Goal: Task Accomplishment & Management: Complete application form

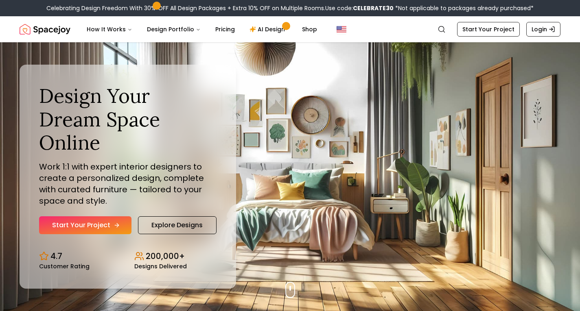
click at [109, 216] on link "Start Your Project" at bounding box center [85, 225] width 92 height 18
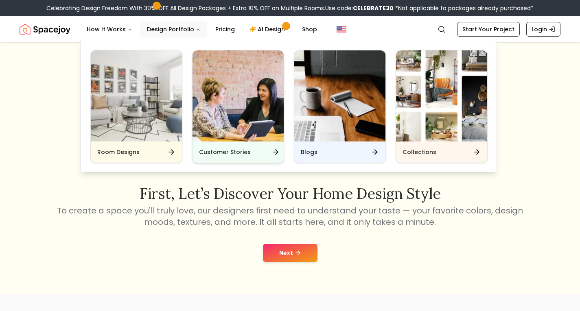
click at [205, 114] on img "Main" at bounding box center [237, 95] width 91 height 91
click at [253, 157] on div "Customer Stories" at bounding box center [237, 152] width 91 height 21
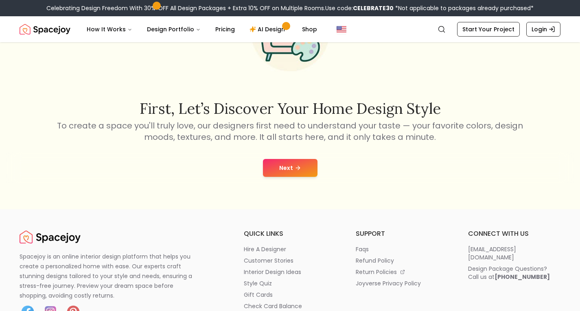
scroll to position [85, 0]
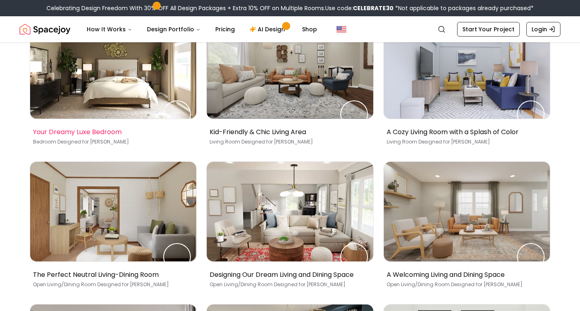
scroll to position [144, 0]
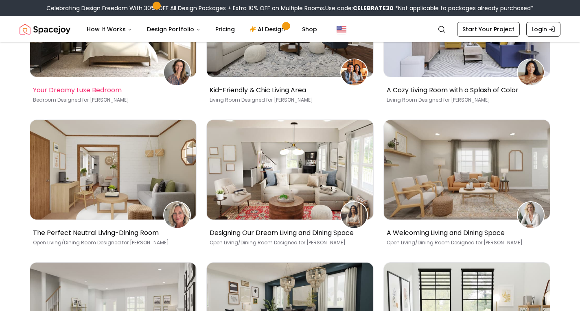
click at [69, 91] on p "Your Dreamy Luxe Bedroom" at bounding box center [111, 90] width 157 height 10
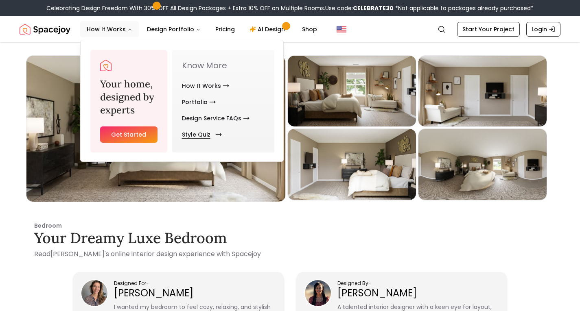
click at [193, 133] on link "Style Quiz" at bounding box center [200, 134] width 37 height 16
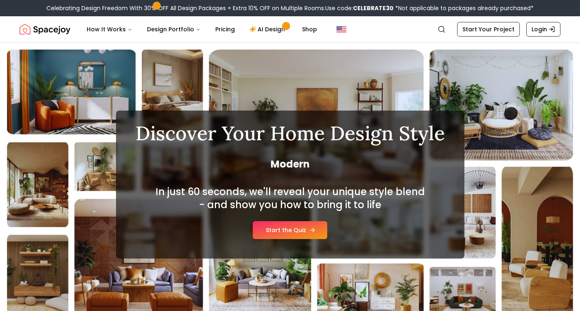
click at [277, 234] on link "Start the Quiz" at bounding box center [290, 230] width 74 height 18
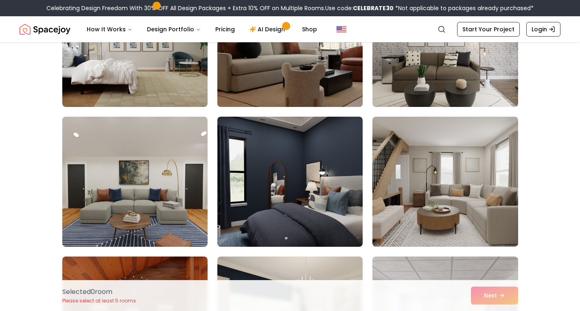
scroll to position [135, 0]
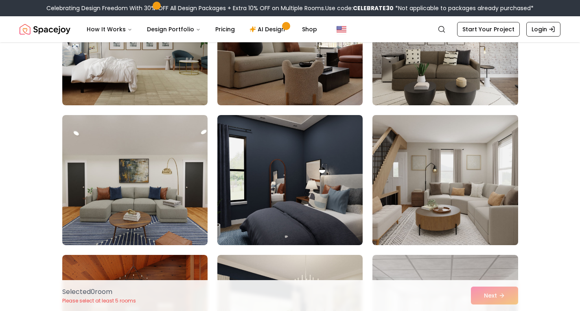
click at [399, 173] on img at bounding box center [444, 180] width 153 height 137
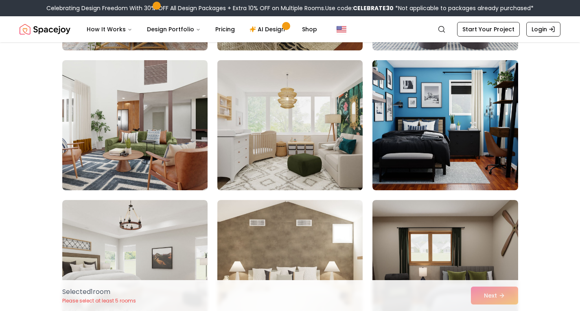
scroll to position [465, 0]
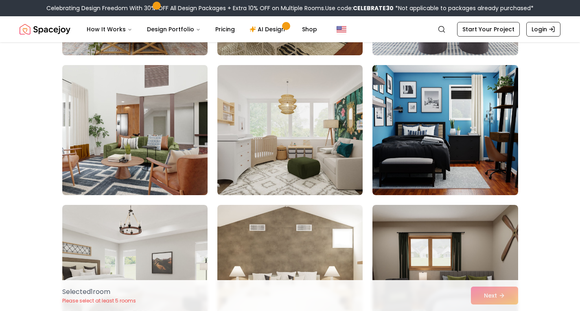
click at [163, 144] on img at bounding box center [135, 130] width 153 height 137
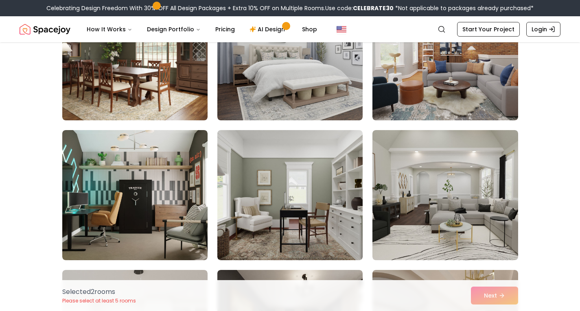
scroll to position [822, 0]
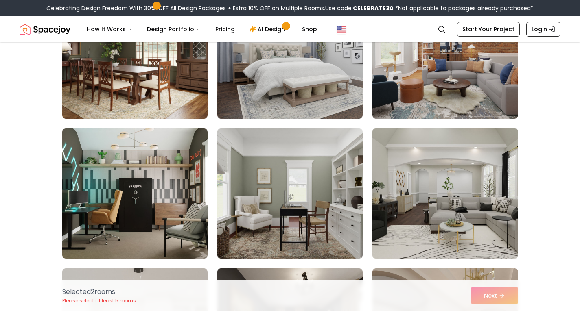
click at [418, 189] on img at bounding box center [444, 193] width 153 height 137
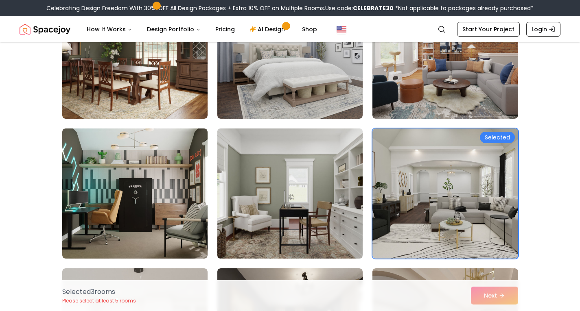
click at [312, 183] on img at bounding box center [290, 193] width 153 height 137
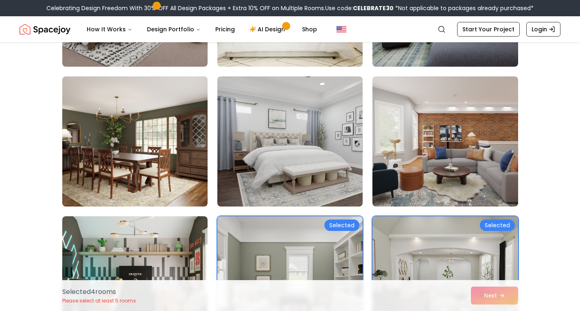
scroll to position [733, 0]
click at [312, 183] on img at bounding box center [289, 142] width 145 height 130
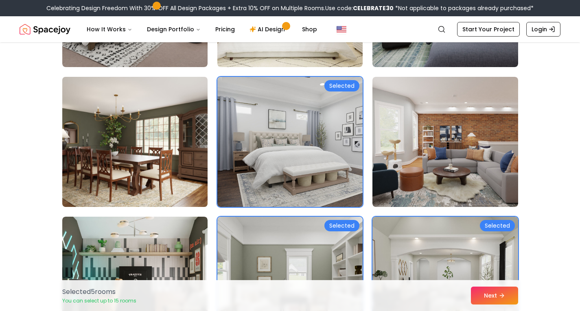
click at [160, 131] on img at bounding box center [135, 142] width 153 height 137
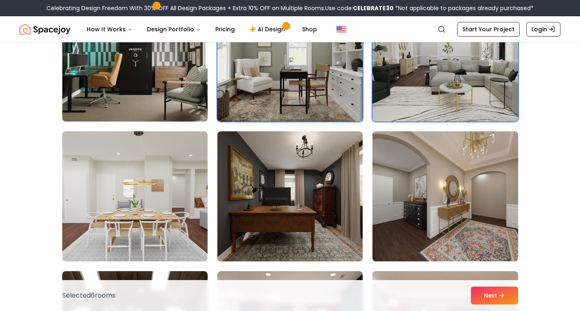
scroll to position [964, 0]
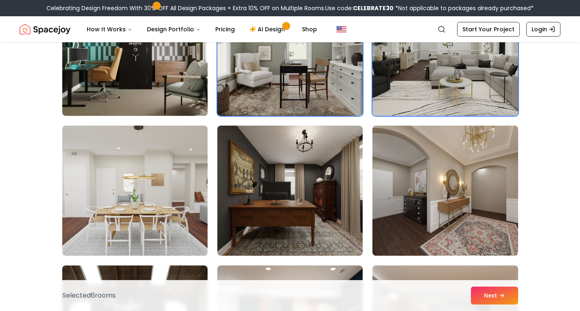
click at [375, 170] on img at bounding box center [444, 191] width 145 height 130
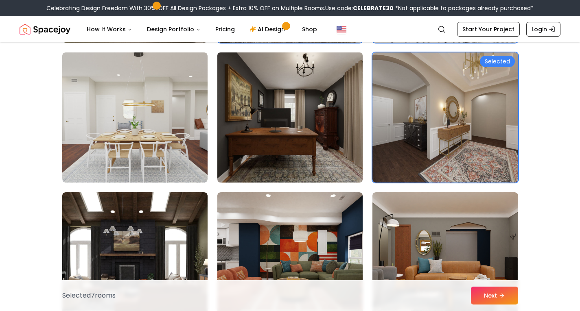
scroll to position [1038, 0]
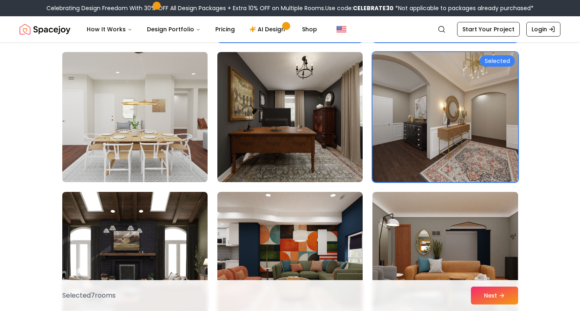
click at [165, 122] on img at bounding box center [135, 117] width 153 height 137
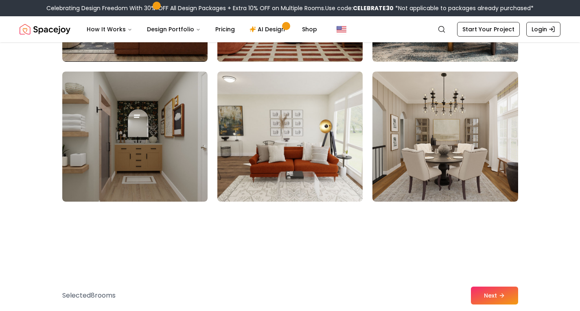
scroll to position [1308, 0]
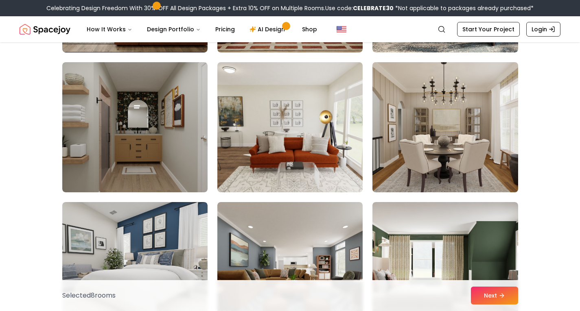
click at [452, 147] on img at bounding box center [444, 127] width 153 height 137
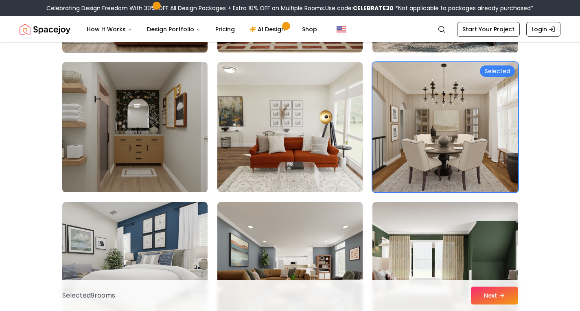
click at [120, 143] on img at bounding box center [135, 127] width 153 height 137
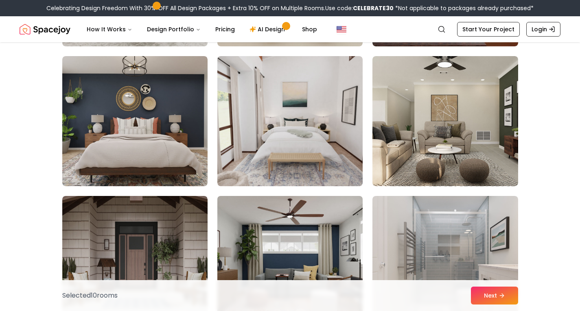
scroll to position [1592, 0]
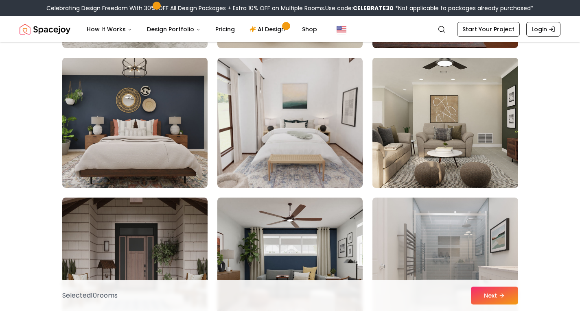
click at [395, 152] on img at bounding box center [444, 122] width 153 height 137
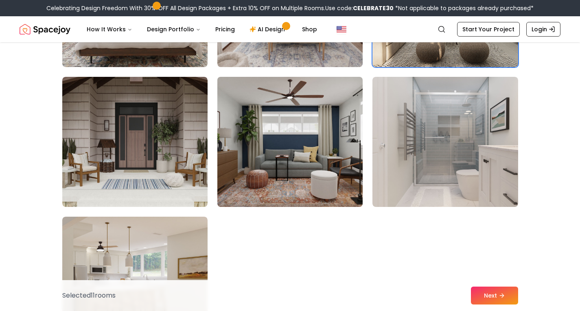
scroll to position [1722, 0]
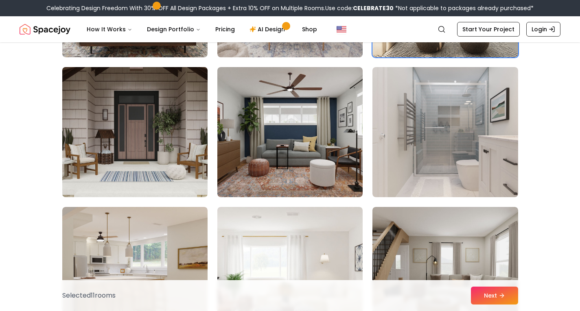
click at [152, 175] on img at bounding box center [135, 132] width 153 height 137
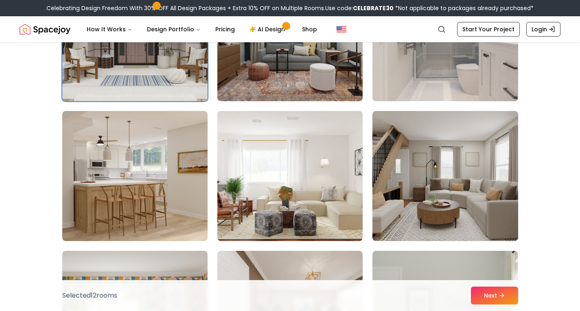
scroll to position [1819, 0]
click at [152, 175] on img at bounding box center [134, 176] width 145 height 130
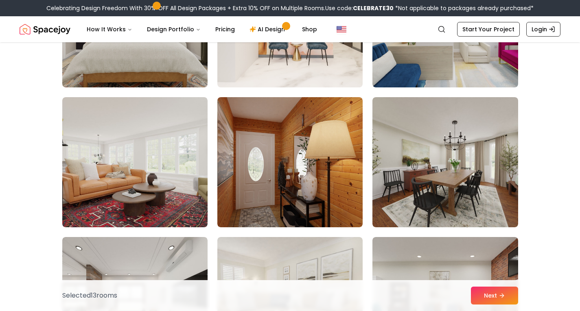
scroll to position [2252, 0]
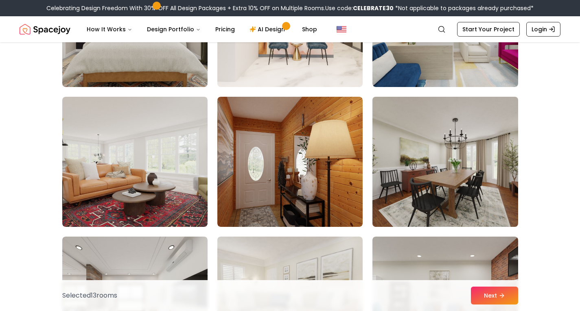
click at [447, 149] on img at bounding box center [444, 162] width 153 height 137
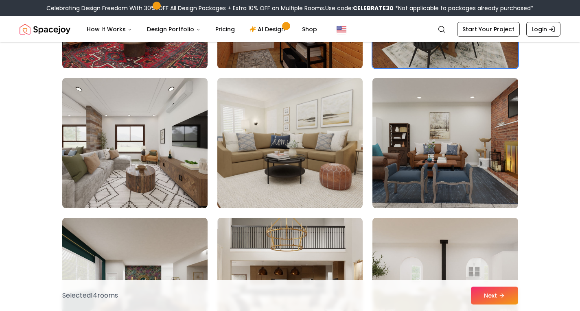
scroll to position [2411, 0]
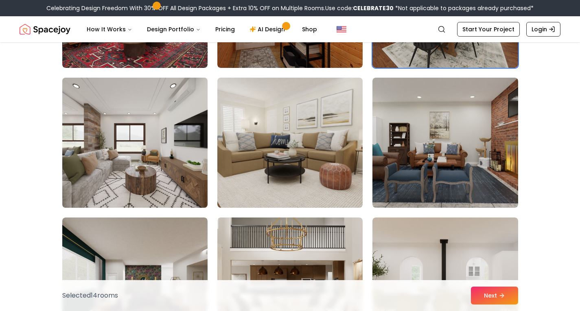
click at [187, 180] on img at bounding box center [135, 142] width 153 height 137
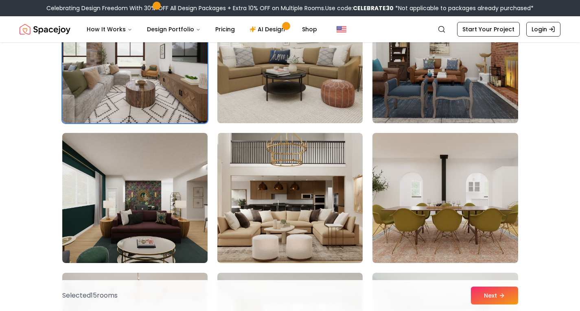
scroll to position [2535, 0]
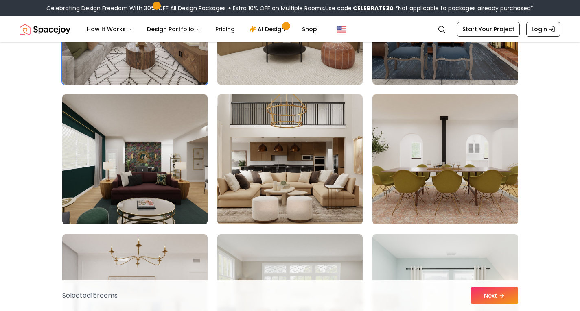
click at [292, 185] on img at bounding box center [289, 159] width 145 height 130
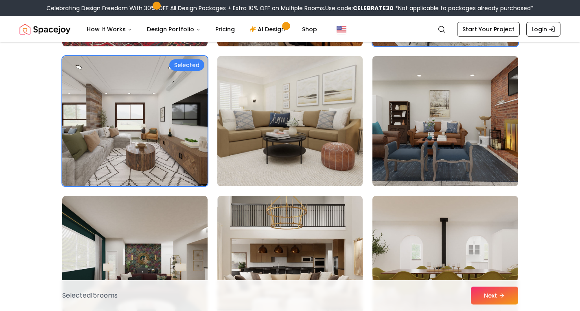
scroll to position [2433, 0]
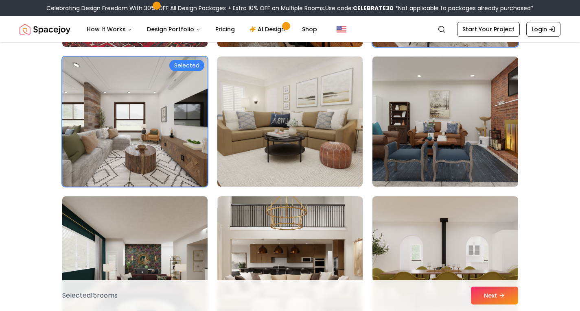
click at [87, 112] on img at bounding box center [135, 121] width 153 height 137
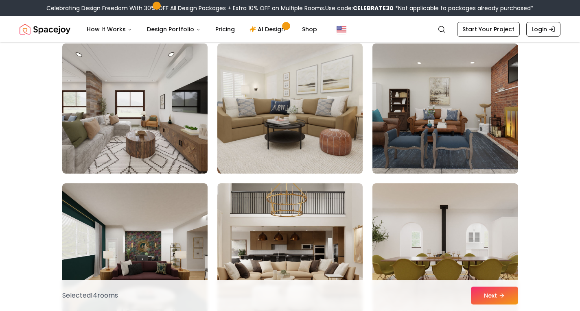
scroll to position [2442, 0]
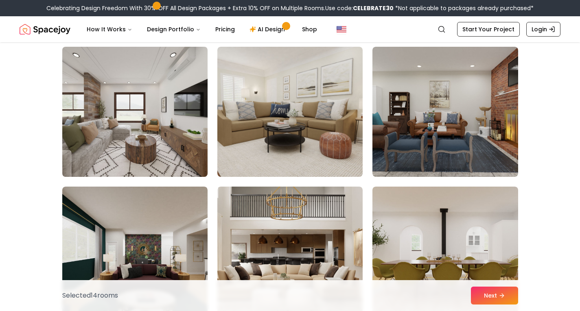
click at [168, 159] on img at bounding box center [135, 112] width 153 height 137
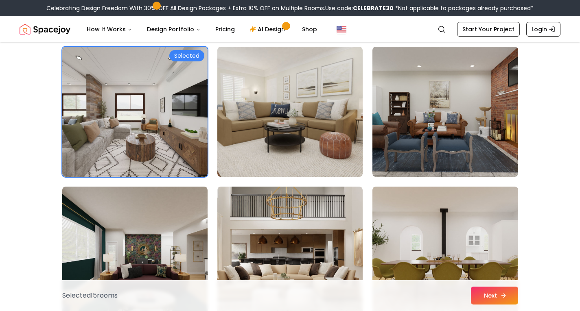
click at [486, 297] on button "Next" at bounding box center [494, 296] width 47 height 18
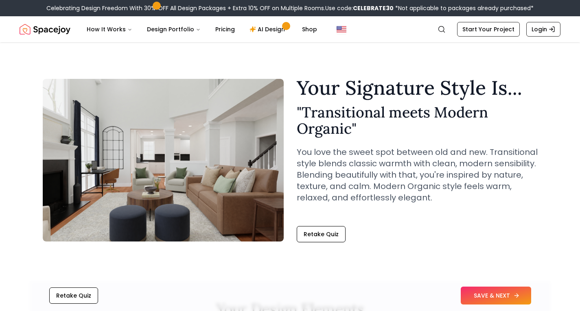
click at [470, 291] on button "SAVE & NEXT" at bounding box center [495, 296] width 70 height 18
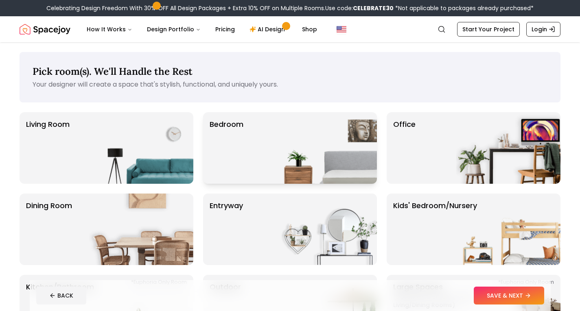
click at [264, 135] on div "Bedroom" at bounding box center [290, 148] width 174 height 72
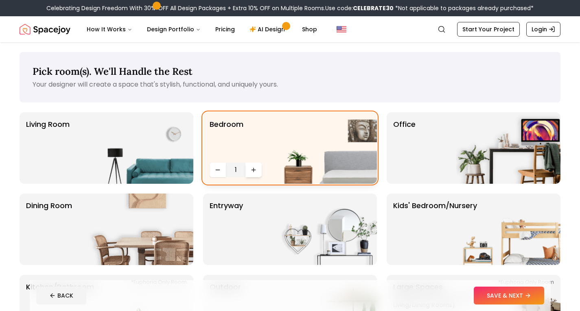
click at [253, 174] on button "Increase quantity" at bounding box center [253, 170] width 16 height 15
click at [255, 174] on button "Increase quantity" at bounding box center [253, 170] width 16 height 15
click at [172, 160] on img at bounding box center [141, 148] width 104 height 72
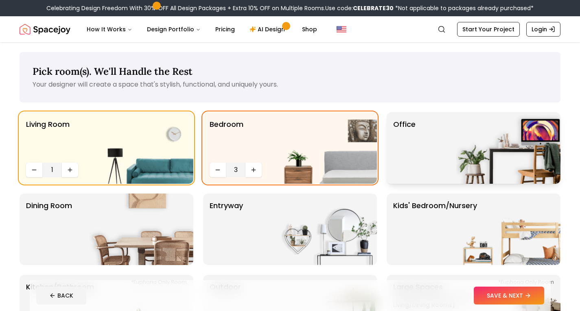
click at [396, 152] on p "Office" at bounding box center [404, 148] width 22 height 59
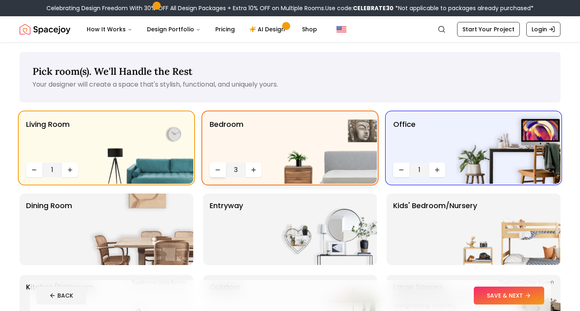
click at [220, 166] on button "Decrease quantity" at bounding box center [217, 170] width 16 height 15
click at [252, 164] on button "Increase quantity" at bounding box center [253, 170] width 16 height 15
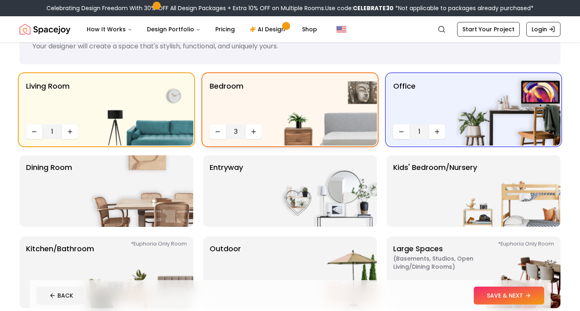
scroll to position [41, 0]
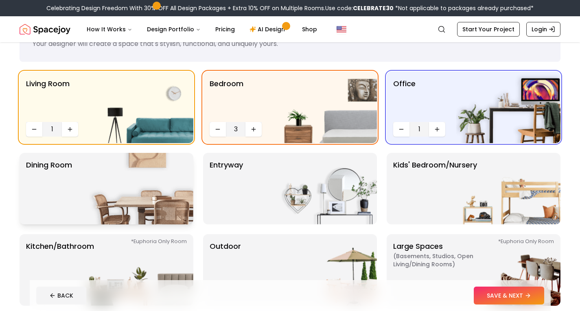
click at [181, 201] on img at bounding box center [141, 189] width 104 height 72
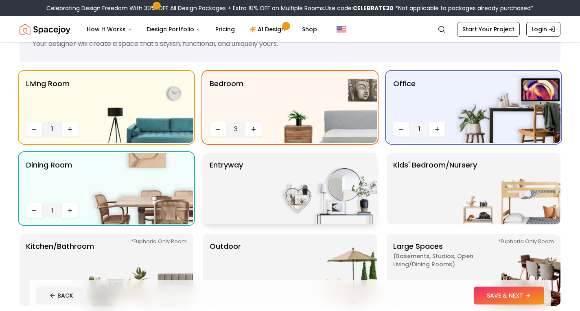
click at [271, 174] on div "entryway" at bounding box center [290, 189] width 174 height 72
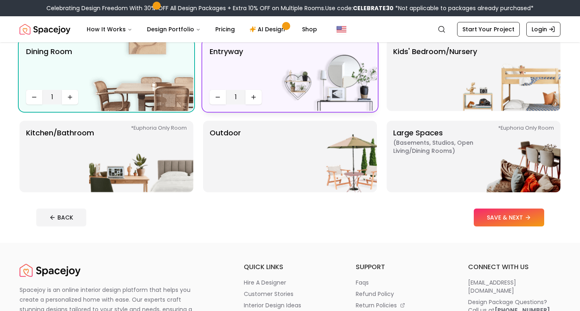
scroll to position [156, 0]
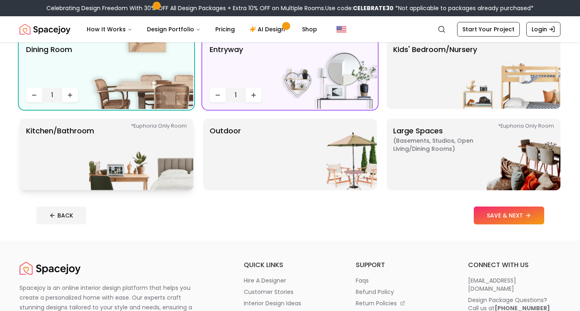
click at [131, 156] on img at bounding box center [141, 155] width 104 height 72
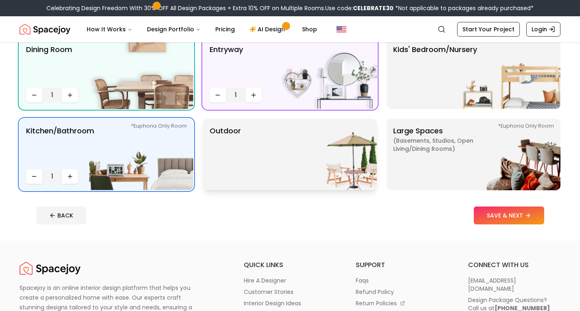
click at [235, 164] on p "Outdoor" at bounding box center [224, 154] width 31 height 59
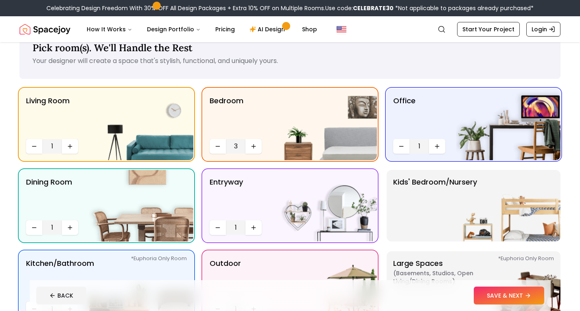
scroll to position [0, 0]
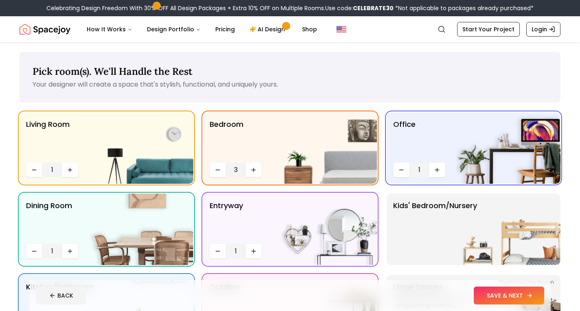
click at [508, 294] on button "SAVE & NEXT" at bounding box center [508, 296] width 70 height 18
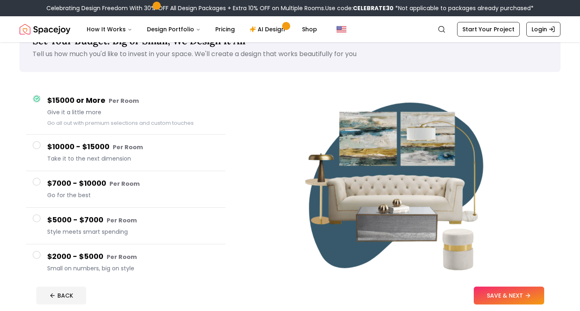
scroll to position [30, 0]
click at [151, 220] on h4 "$5000 - $7000 Per Room" at bounding box center [133, 221] width 172 height 12
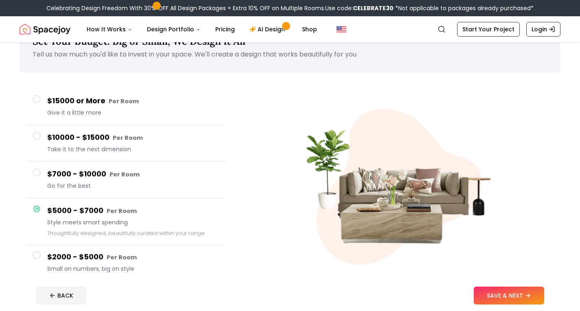
click at [124, 186] on span "Go for the best" at bounding box center [133, 186] width 172 height 8
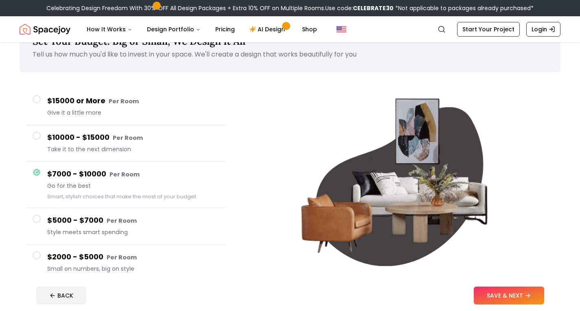
click at [130, 255] on small "Per Room" at bounding box center [122, 257] width 30 height 8
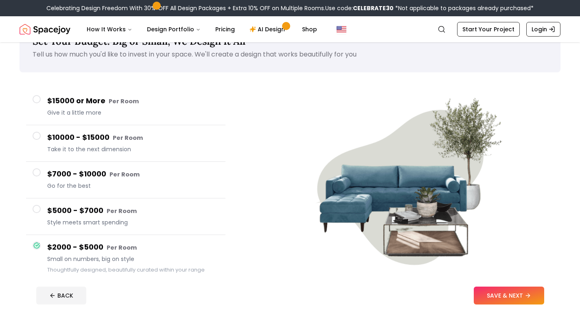
click at [128, 224] on span "Style meets smart spending" at bounding box center [133, 222] width 172 height 8
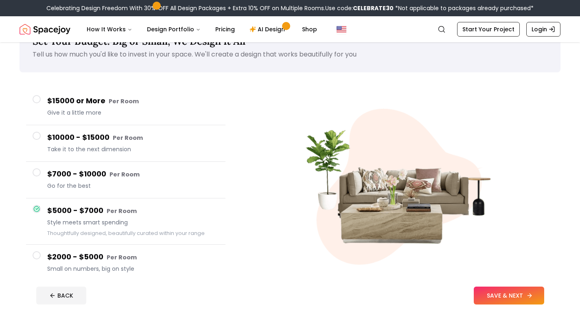
click at [506, 301] on button "SAVE & NEXT" at bounding box center [508, 296] width 70 height 18
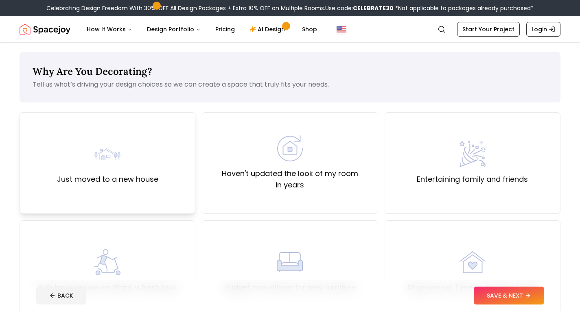
click at [98, 122] on div "Just moved to a new house" at bounding box center [108, 163] width 176 height 102
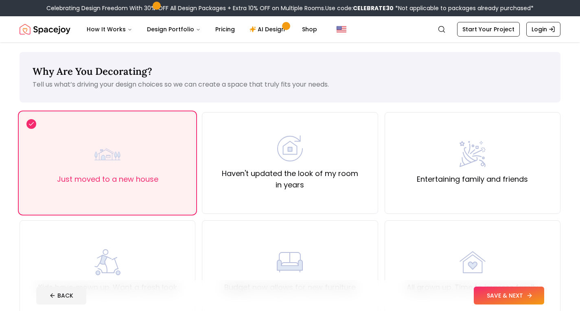
click at [484, 288] on button "SAVE & NEXT" at bounding box center [508, 296] width 70 height 18
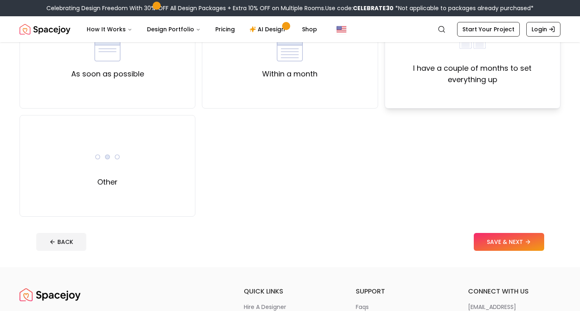
scroll to position [6, 0]
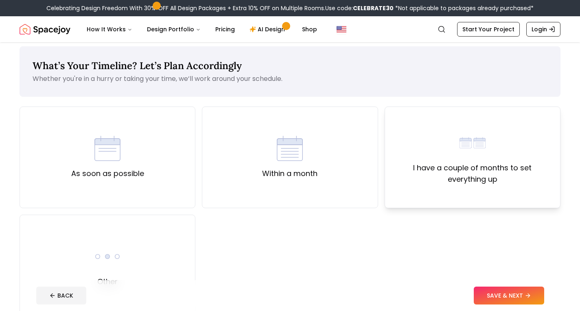
click at [425, 184] on label "I have a couple of months to set everything up" at bounding box center [472, 173] width 162 height 23
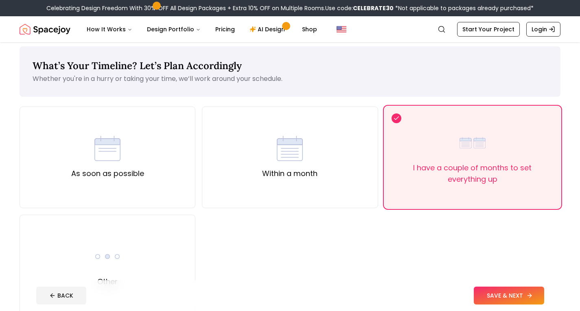
click at [504, 291] on button "SAVE & NEXT" at bounding box center [508, 296] width 70 height 18
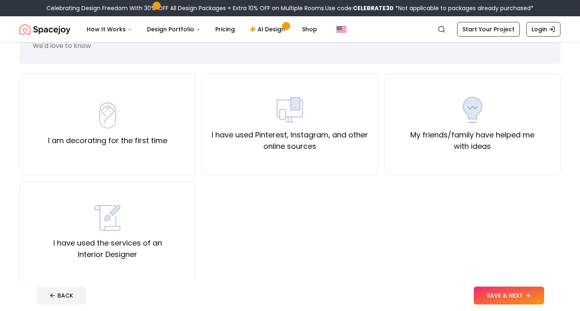
scroll to position [39, 0]
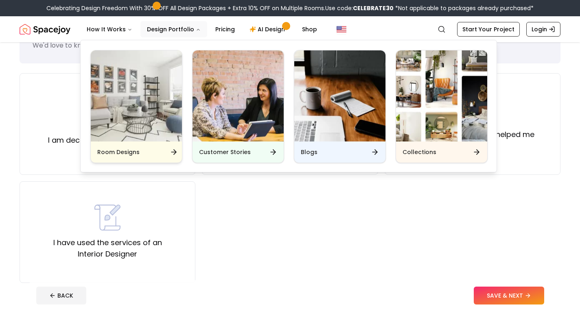
click at [152, 140] on img "Main" at bounding box center [136, 95] width 91 height 91
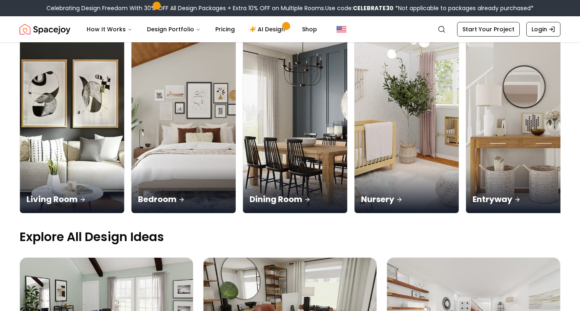
scroll to position [91, 0]
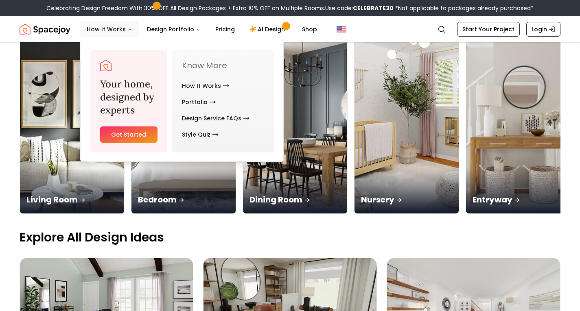
click at [127, 32] on icon "Main" at bounding box center [129, 29] width 5 height 5
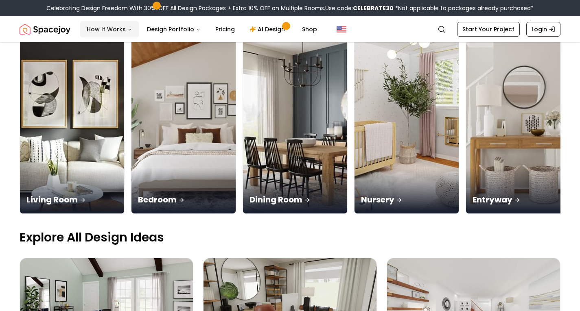
click at [127, 29] on icon "Main" at bounding box center [129, 29] width 5 height 5
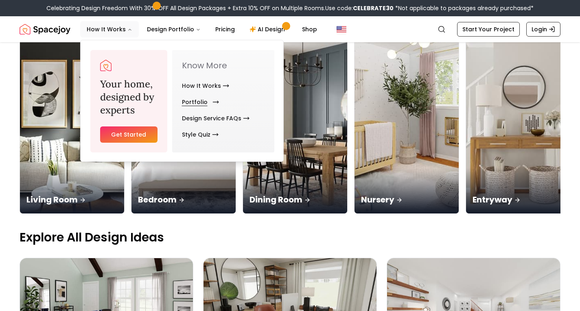
click at [190, 99] on link "Portfolio" at bounding box center [199, 102] width 34 height 16
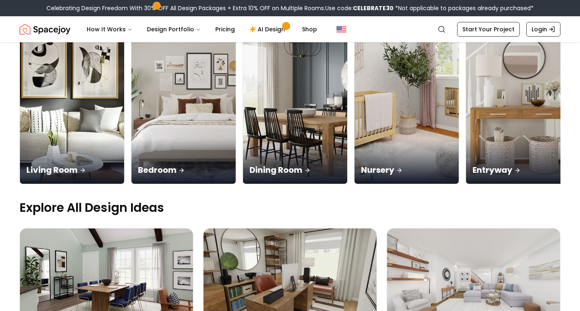
scroll to position [122, 0]
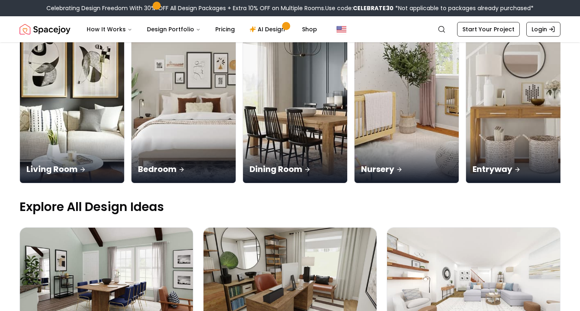
drag, startPoint x: 432, startPoint y: 217, endPoint x: 406, endPoint y: 239, distance: 33.7
click at [406, 239] on img at bounding box center [473, 280] width 173 height 104
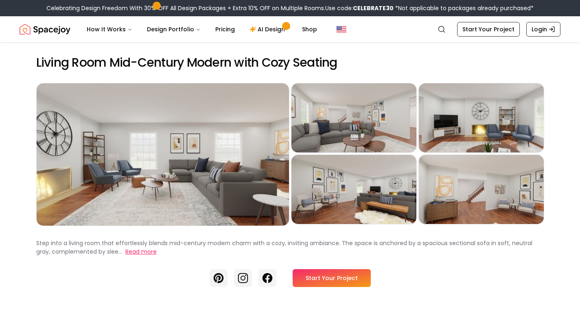
click at [125, 256] on button "Read more" at bounding box center [140, 252] width 31 height 9
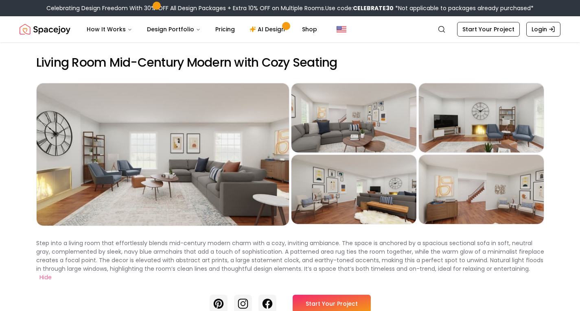
click at [328, 295] on link "Start Your Project" at bounding box center [331, 304] width 78 height 18
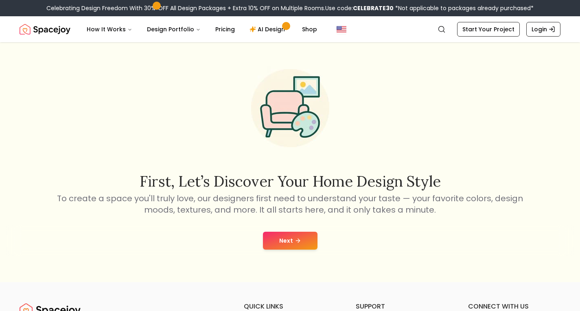
scroll to position [18, 0]
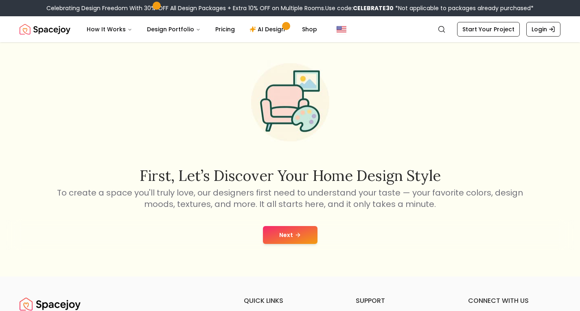
click at [264, 238] on button "Next" at bounding box center [290, 235] width 54 height 18
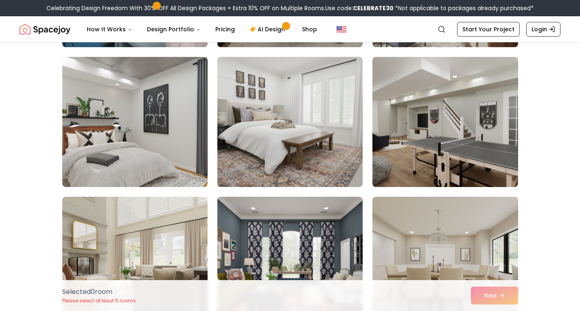
scroll to position [347, 0]
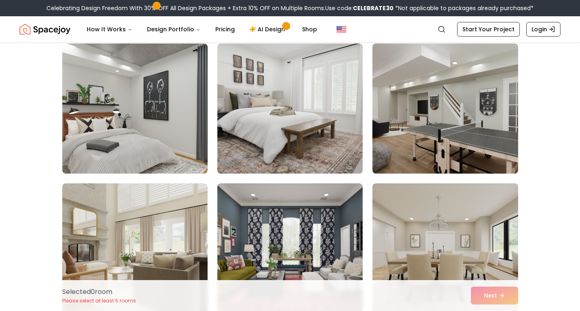
click at [259, 121] on img at bounding box center [290, 108] width 153 height 137
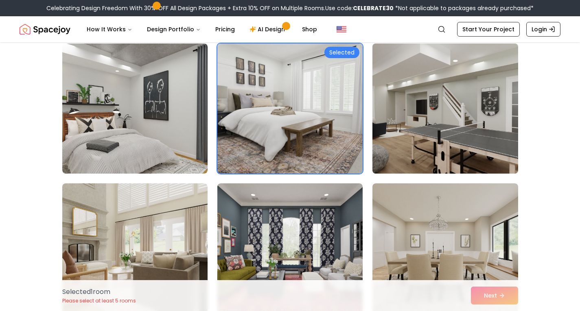
click at [421, 107] on img at bounding box center [444, 108] width 153 height 137
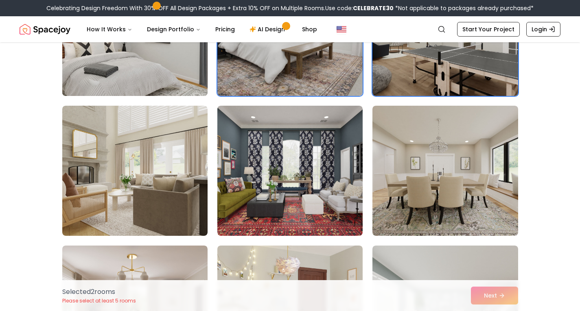
scroll to position [425, 0]
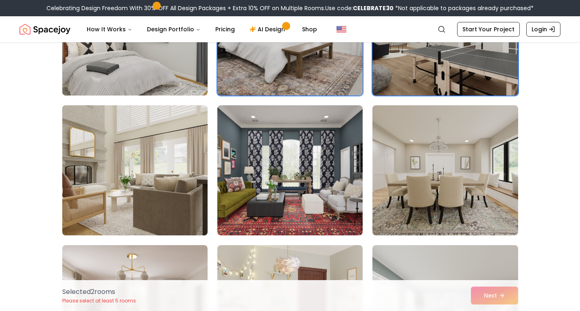
click at [166, 146] on img at bounding box center [135, 170] width 153 height 137
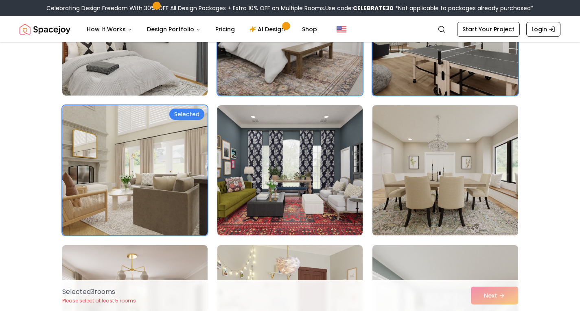
click at [438, 174] on img at bounding box center [444, 170] width 153 height 137
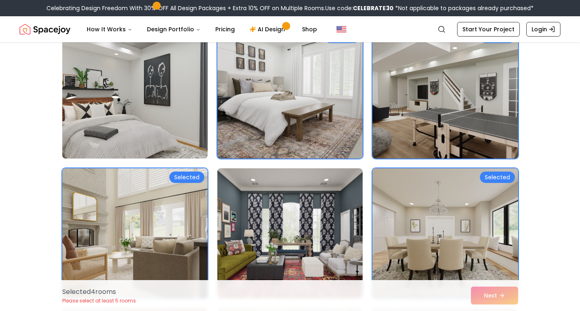
scroll to position [360, 0]
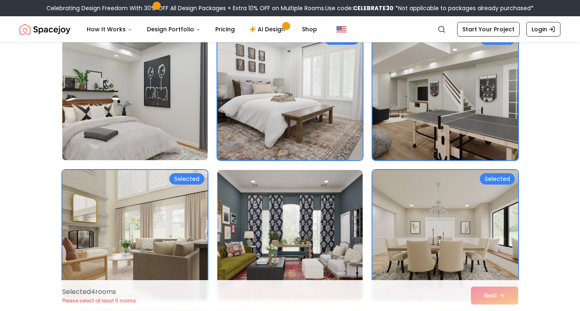
click at [142, 87] on img at bounding box center [135, 95] width 153 height 137
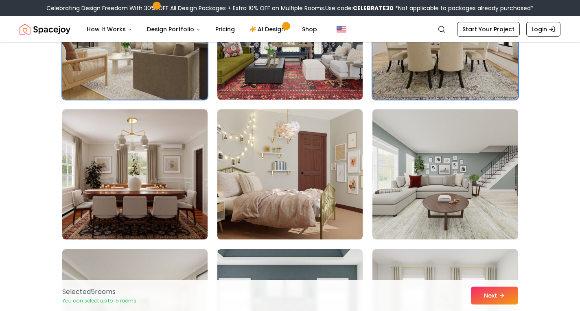
scroll to position [563, 0]
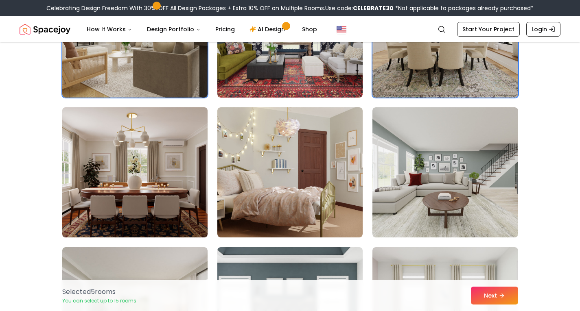
click at [136, 174] on img at bounding box center [135, 172] width 153 height 137
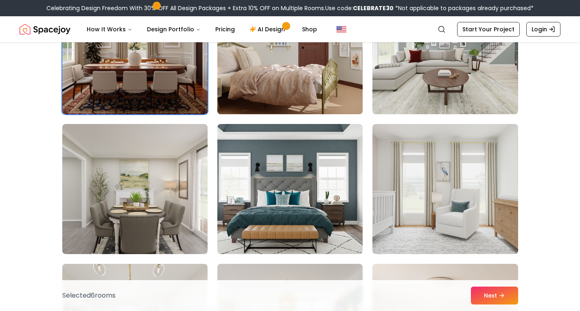
scroll to position [687, 0]
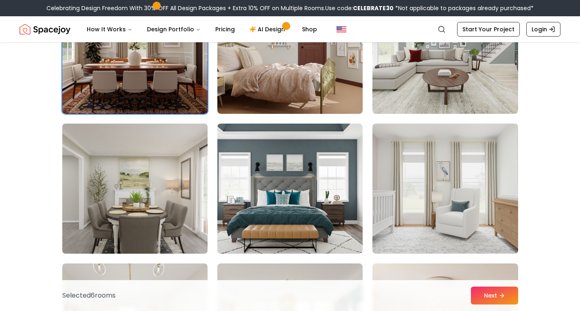
click at [157, 198] on img at bounding box center [135, 188] width 153 height 137
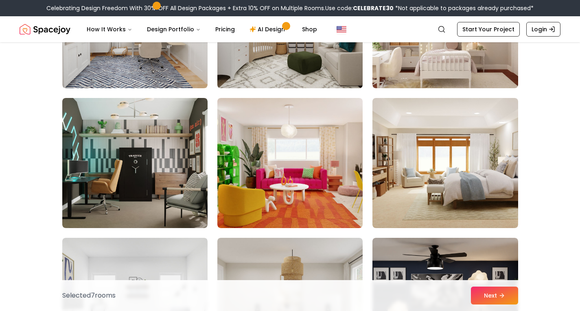
scroll to position [999, 0]
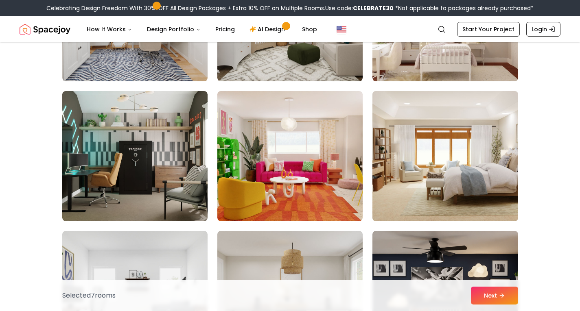
click at [439, 159] on img at bounding box center [444, 156] width 153 height 137
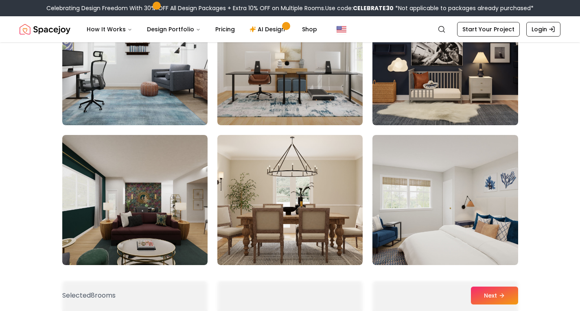
scroll to position [1242, 0]
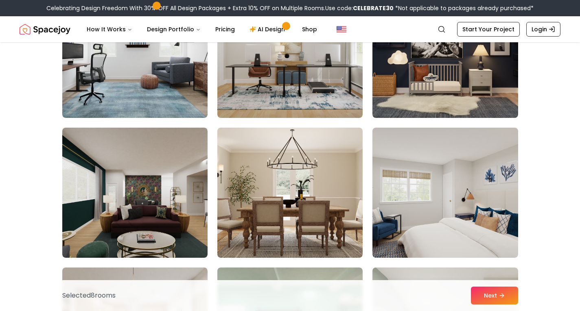
click at [316, 211] on img at bounding box center [289, 193] width 145 height 130
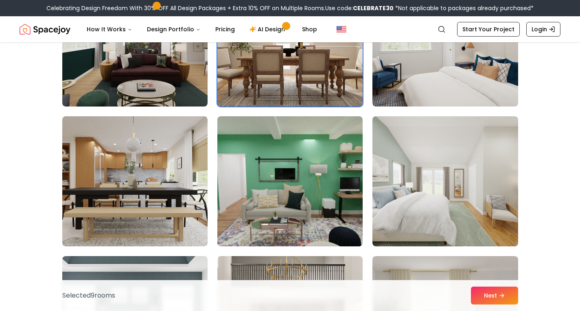
scroll to position [1394, 0]
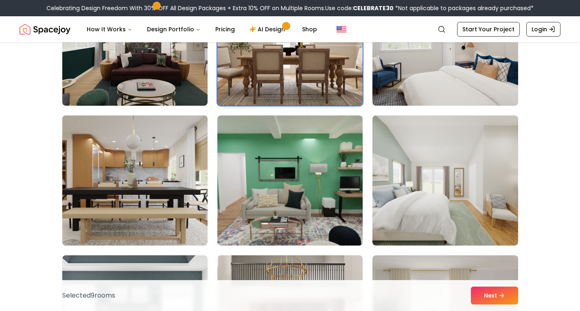
click at [151, 207] on img at bounding box center [135, 180] width 153 height 137
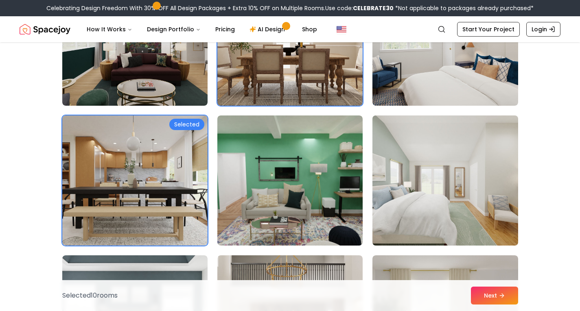
scroll to position [1415, 0]
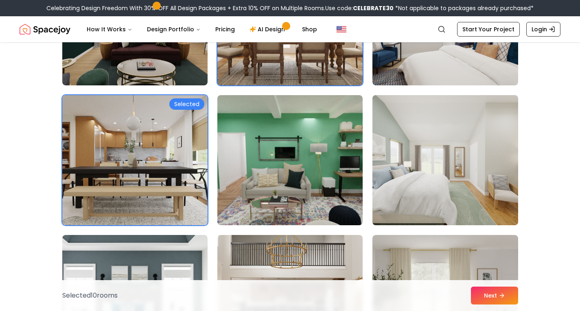
click at [399, 191] on img at bounding box center [444, 160] width 153 height 137
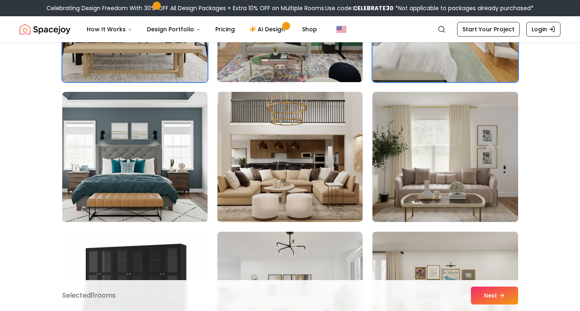
scroll to position [1558, 0]
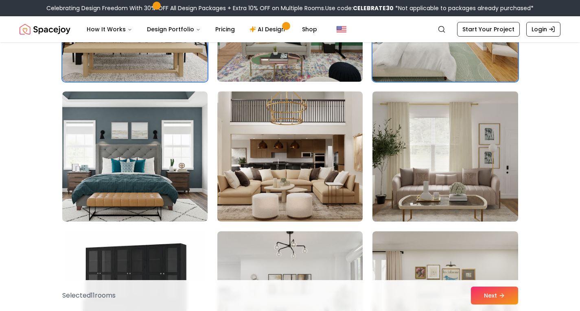
click at [384, 143] on img at bounding box center [444, 156] width 153 height 137
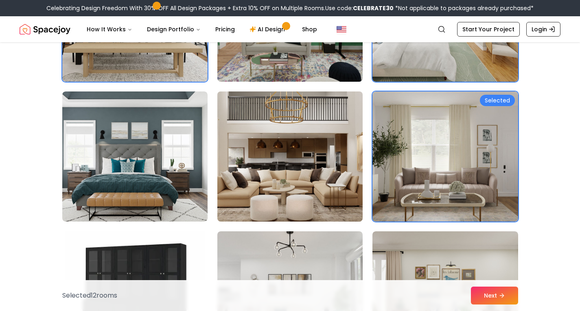
click at [320, 146] on img at bounding box center [290, 156] width 153 height 137
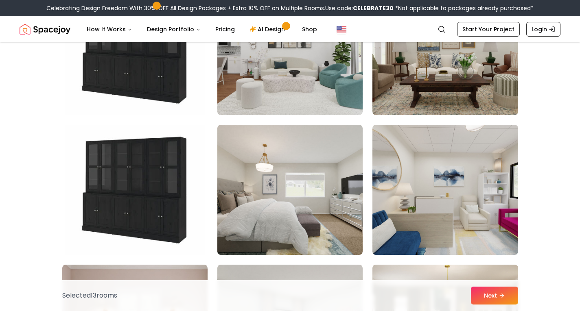
scroll to position [1808, 0]
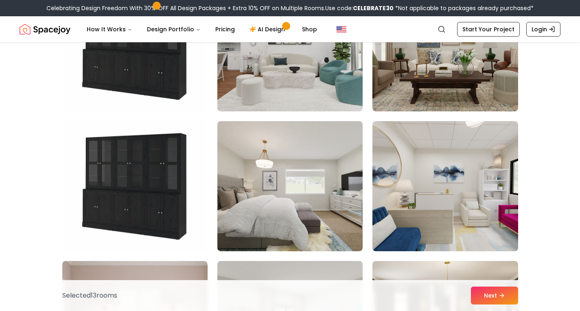
click at [320, 146] on img at bounding box center [289, 186] width 145 height 130
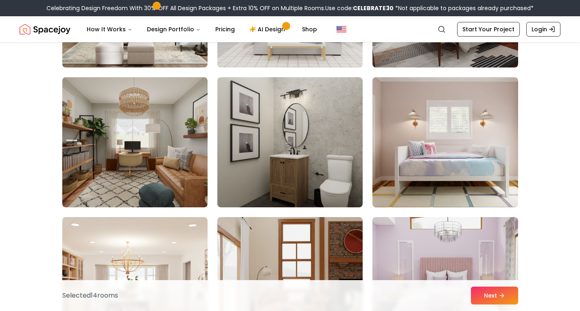
scroll to position [2272, 0]
click at [283, 112] on img at bounding box center [289, 142] width 145 height 130
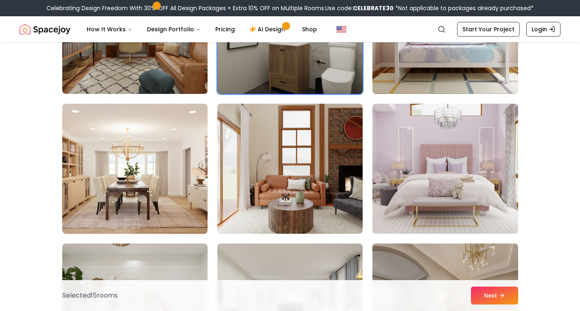
scroll to position [2394, 0]
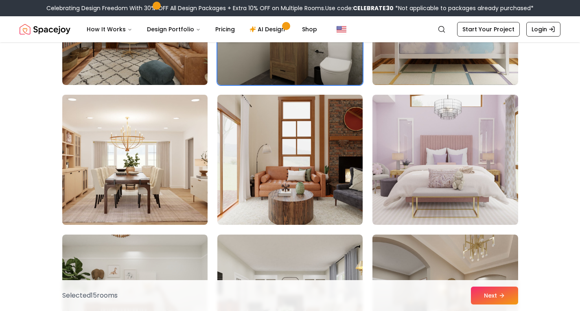
click at [171, 157] on img at bounding box center [135, 160] width 153 height 137
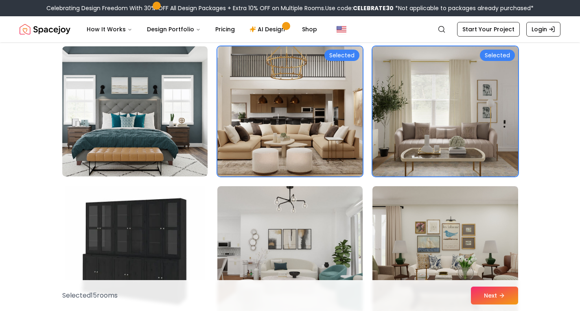
scroll to position [1603, 0]
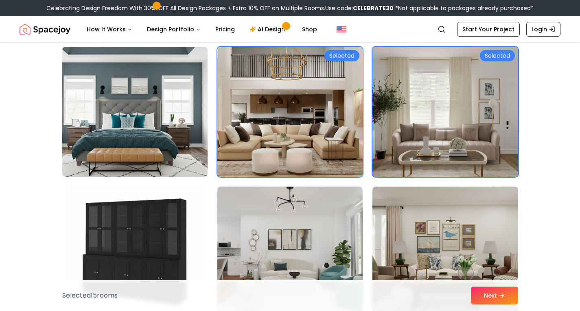
click at [408, 114] on img at bounding box center [444, 112] width 153 height 137
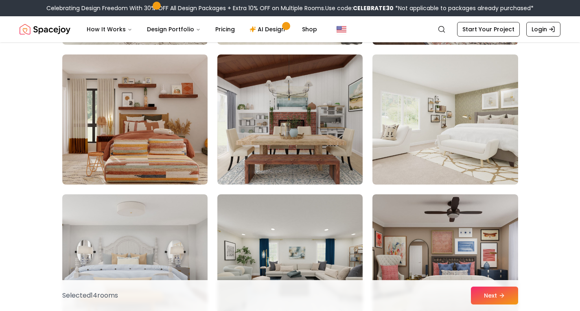
scroll to position [2714, 0]
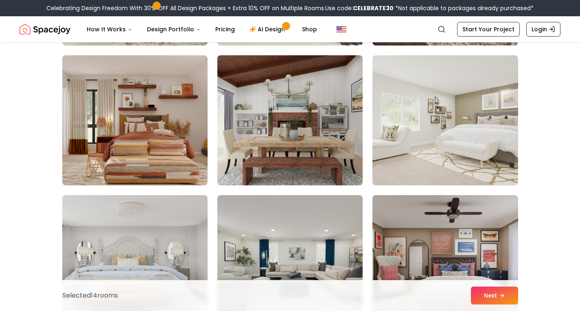
click at [329, 146] on img at bounding box center [290, 120] width 153 height 137
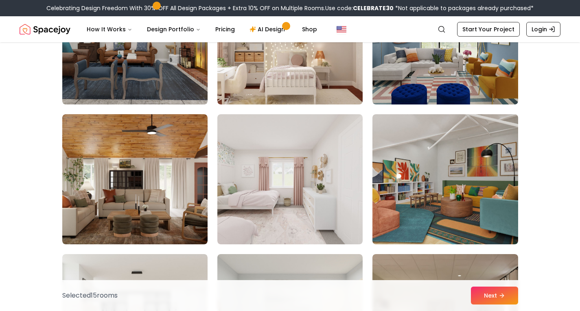
scroll to position [3661, 0]
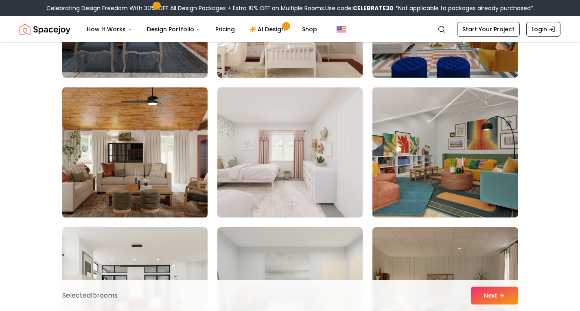
click at [111, 143] on img at bounding box center [135, 152] width 153 height 137
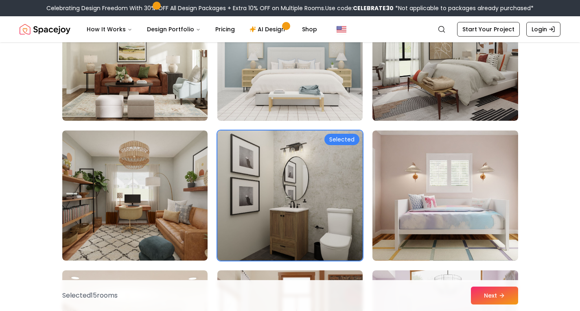
scroll to position [2219, 0]
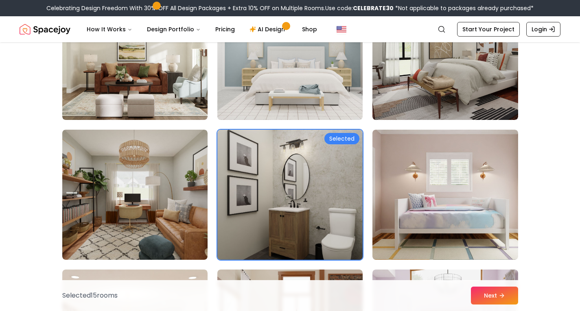
click at [325, 194] on img at bounding box center [290, 194] width 153 height 137
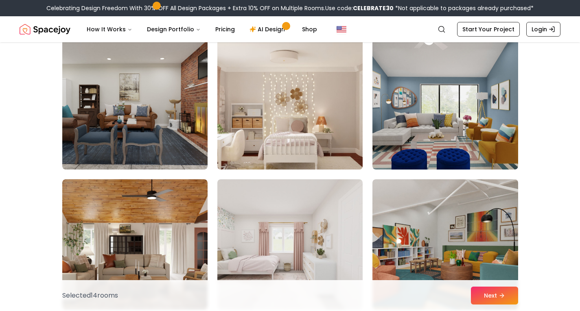
scroll to position [3624, 0]
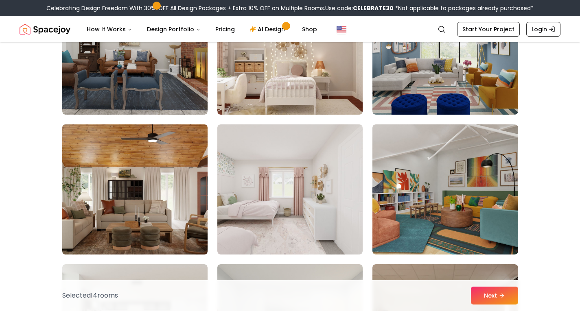
click at [198, 206] on img at bounding box center [135, 189] width 153 height 137
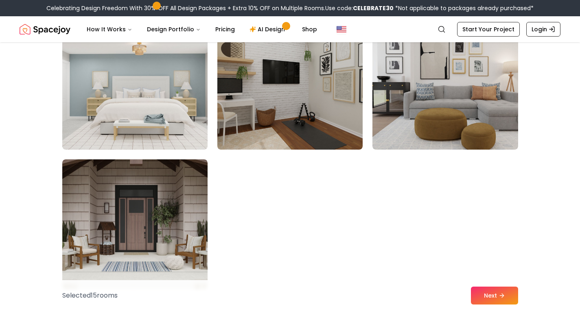
scroll to position [4569, 0]
click at [504, 292] on icon at bounding box center [503, 295] width 7 height 7
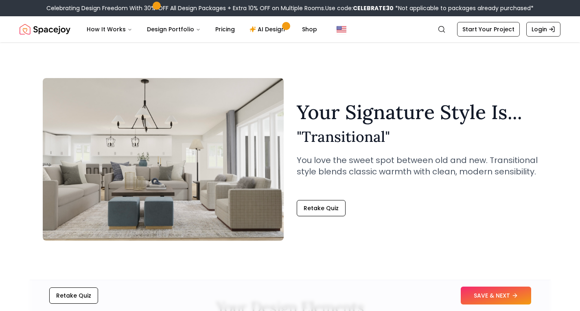
click at [504, 292] on button "SAVE & NEXT" at bounding box center [495, 296] width 70 height 18
click at [504, 292] on button at bounding box center [513, 296] width 36 height 18
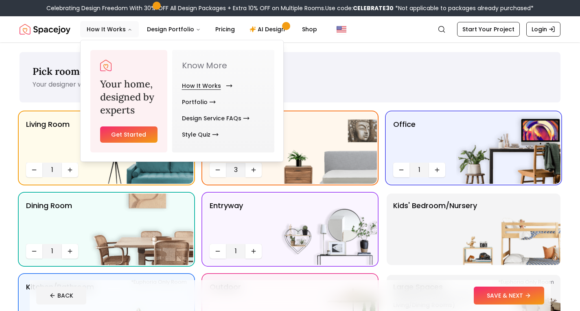
click at [195, 87] on link "How It Works" at bounding box center [205, 86] width 47 height 16
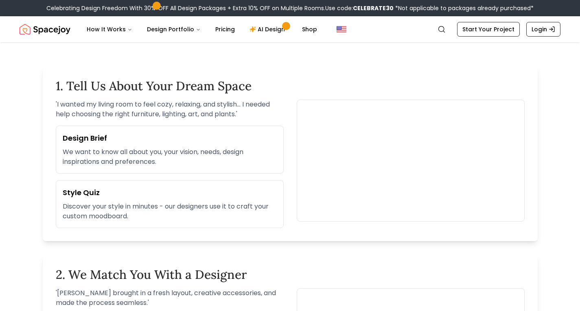
scroll to position [233, 0]
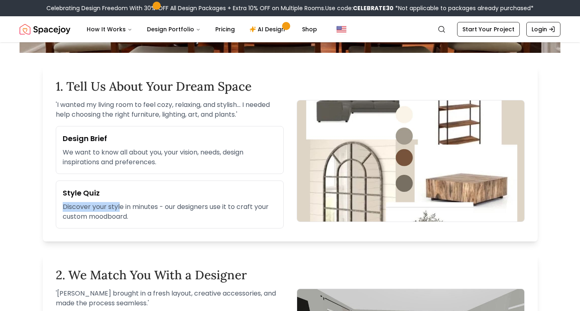
drag, startPoint x: 120, startPoint y: 210, endPoint x: 117, endPoint y: 178, distance: 32.3
click at [117, 178] on div "Design Brief We want to know all about you, your vision, needs, design inspirat…" at bounding box center [170, 177] width 228 height 102
click at [117, 225] on div "Style Quiz Discover your style in minutes - our designers use it to craft your …" at bounding box center [170, 205] width 228 height 48
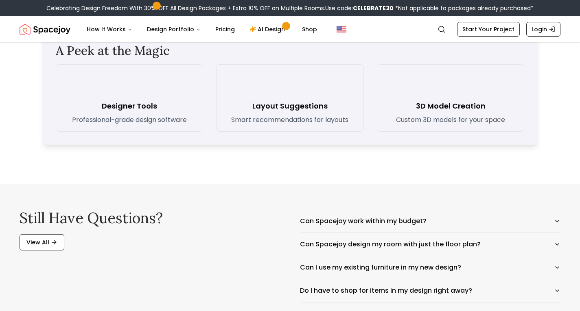
scroll to position [1187, 0]
